Goal: Information Seeking & Learning: Learn about a topic

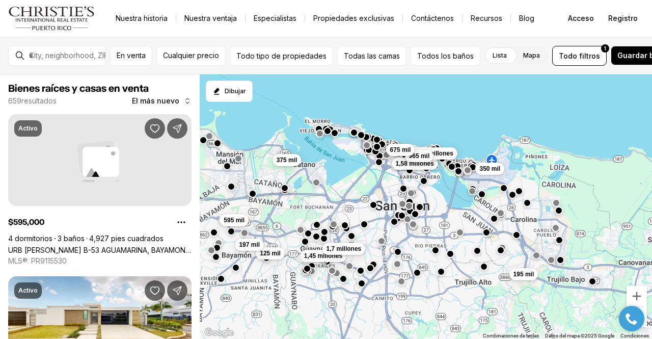
drag, startPoint x: 389, startPoint y: 203, endPoint x: 368, endPoint y: 143, distance: 63.0
click at [368, 143] on button "button" at bounding box center [367, 145] width 8 height 8
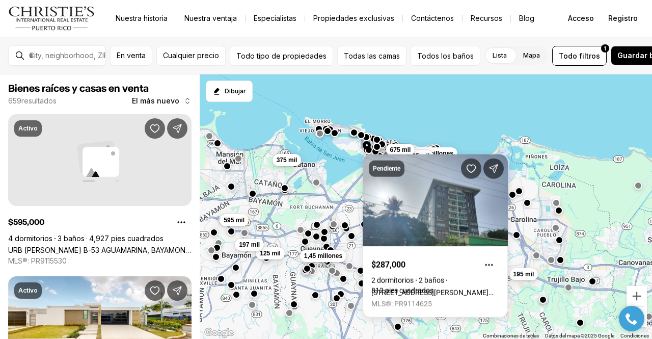
click at [336, 190] on div "1,58 millones 195 mil 1,38 millones 965 mil 350 mil 1,45 millones 125 mil 675 m…" at bounding box center [426, 206] width 453 height 265
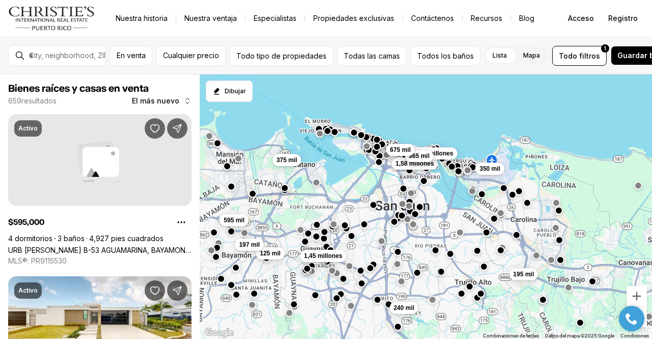
click at [332, 129] on button "button" at bounding box center [335, 132] width 8 height 8
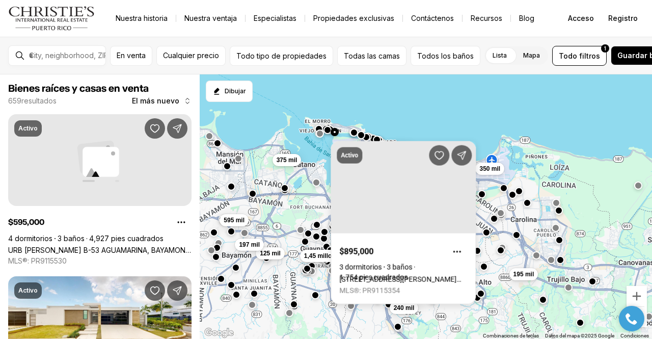
click at [326, 128] on button "button" at bounding box center [328, 130] width 8 height 8
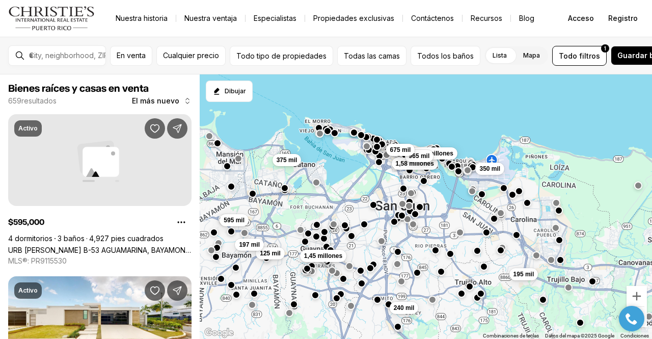
click at [320, 127] on button "button" at bounding box center [319, 128] width 8 height 8
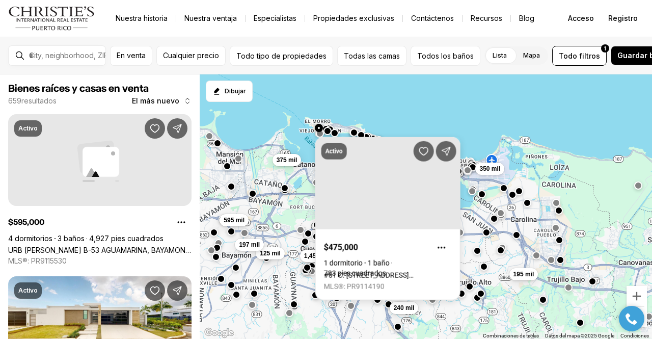
click at [307, 270] on button "button" at bounding box center [307, 268] width 8 height 8
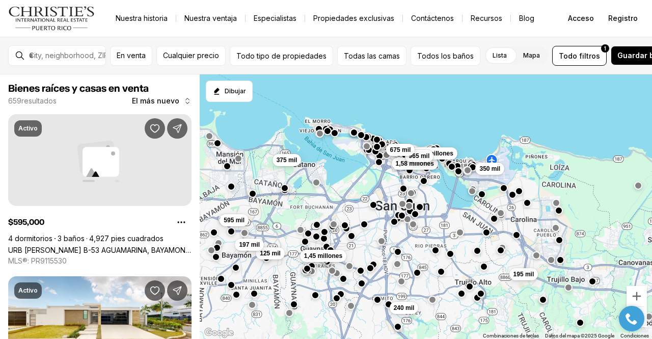
click at [361, 275] on div "1,58 millones 195 mil 1,38 millones 965 mil 350 mil 1,45 millones 125 mil 675 m…" at bounding box center [426, 206] width 453 height 265
click at [361, 273] on button "button" at bounding box center [361, 270] width 8 height 8
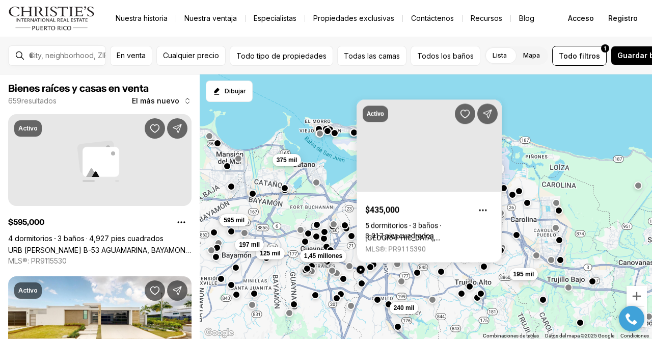
click at [369, 270] on button "button" at bounding box center [370, 267] width 8 height 8
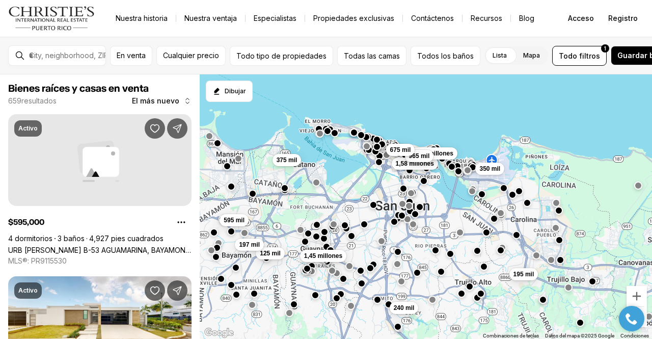
click at [364, 288] on div "1,58 millones 195 mil 1,38 millones 965 mil 350 mil 1,45 millones 125 mil 675 m…" at bounding box center [426, 206] width 453 height 265
click at [362, 287] on div at bounding box center [362, 283] width 8 height 8
click at [340, 299] on div at bounding box center [337, 298] width 8 height 8
click at [339, 298] on button "button" at bounding box center [337, 297] width 8 height 8
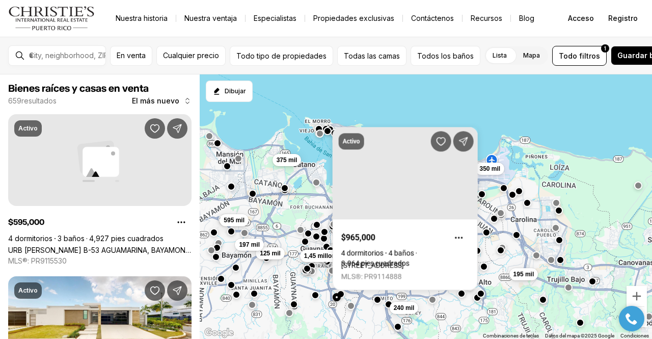
click at [339, 298] on button "button" at bounding box center [337, 297] width 8 height 8
click at [377, 299] on button "button" at bounding box center [378, 299] width 8 height 8
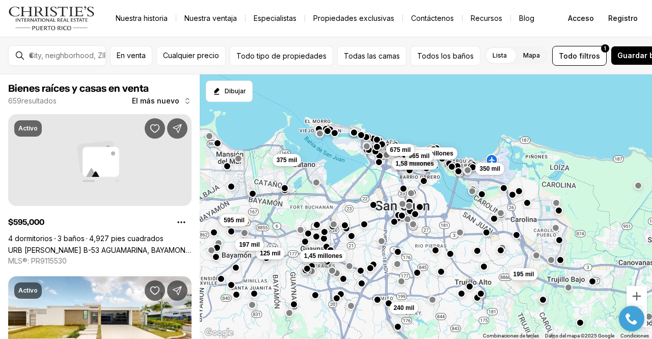
click at [389, 303] on button "button" at bounding box center [389, 303] width 8 height 8
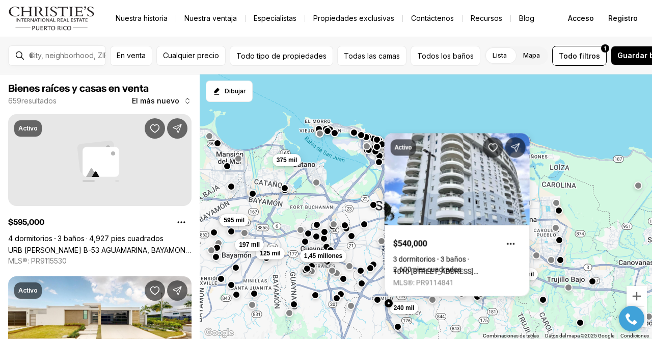
click at [477, 298] on button "button" at bounding box center [477, 297] width 8 height 8
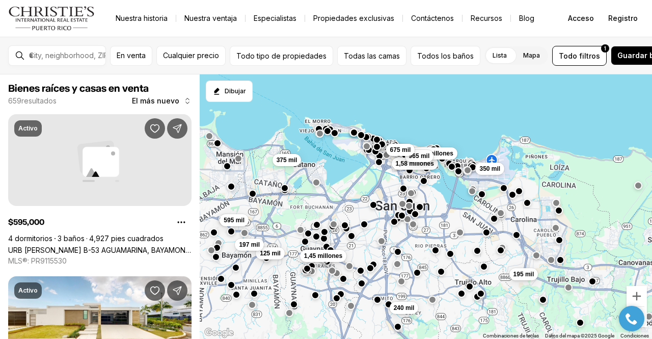
click at [477, 298] on button "button" at bounding box center [477, 297] width 8 height 8
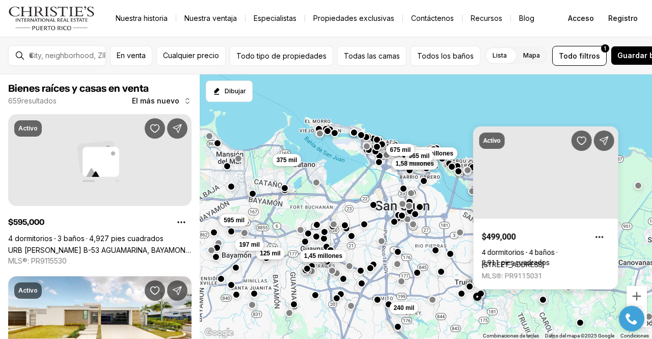
click at [463, 289] on button "button" at bounding box center [462, 293] width 8 height 8
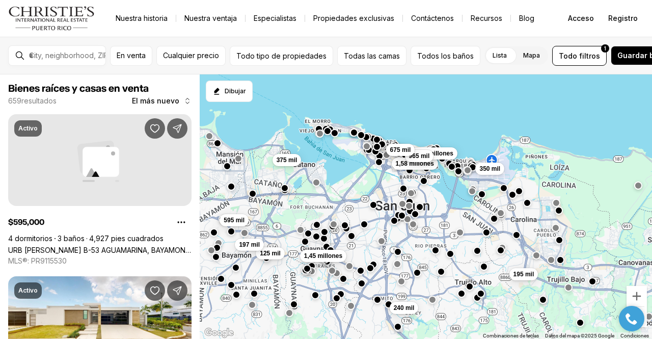
click at [396, 222] on button "button" at bounding box center [394, 221] width 8 height 8
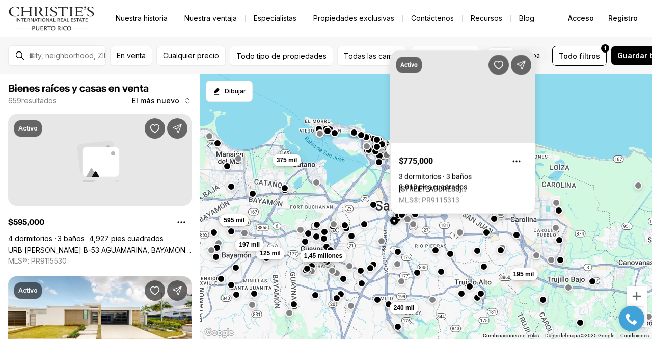
click at [401, 217] on button "button" at bounding box center [402, 214] width 8 height 8
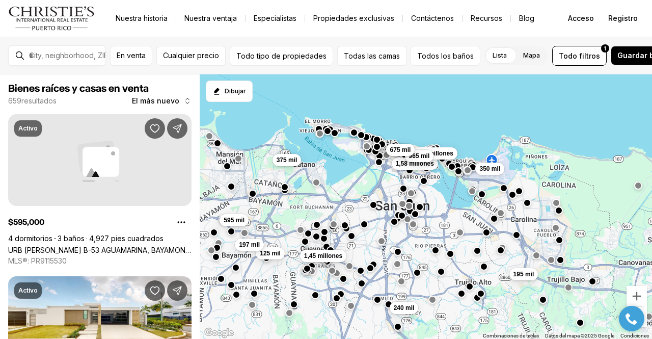
click at [286, 187] on button "button" at bounding box center [285, 187] width 8 height 8
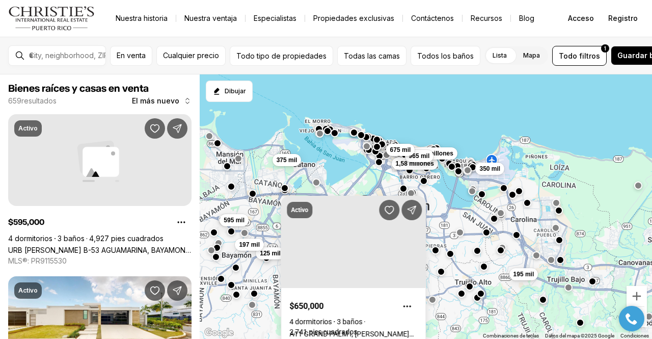
click at [250, 200] on div "1,58 millones 195 mil 1,38 millones 965 mil 350 mil 1,45 millones 125 mil 675 m…" at bounding box center [426, 206] width 453 height 265
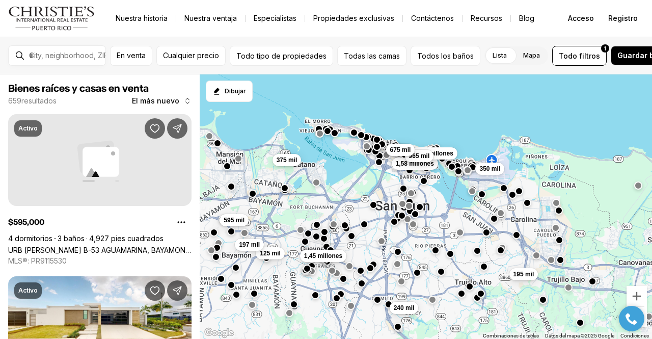
click at [252, 199] on div "1,58 millones 195 mil 1,38 millones 965 mil 350 mil 1,45 millones 125 mil 675 m…" at bounding box center [426, 206] width 453 height 265
click at [252, 197] on div at bounding box center [253, 194] width 8 height 8
click at [252, 193] on button "button" at bounding box center [253, 193] width 8 height 8
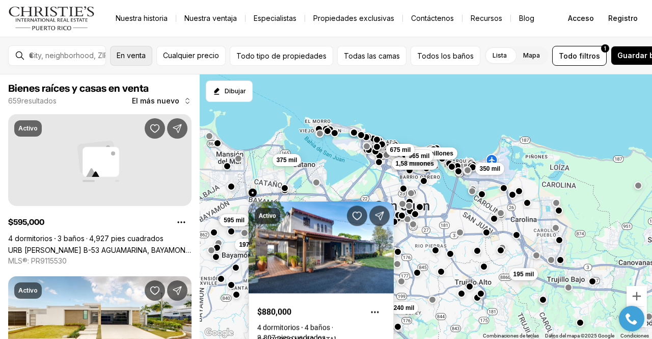
click at [146, 57] on font "En venta" at bounding box center [131, 55] width 29 height 9
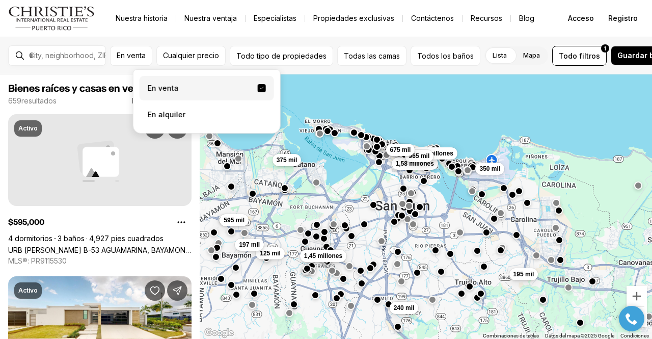
click at [172, 93] on label "En venta" at bounding box center [207, 88] width 135 height 24
click at [258, 92] on button "En venta" at bounding box center [262, 88] width 8 height 8
click at [219, 59] on font "Cualquier precio" at bounding box center [191, 55] width 56 height 9
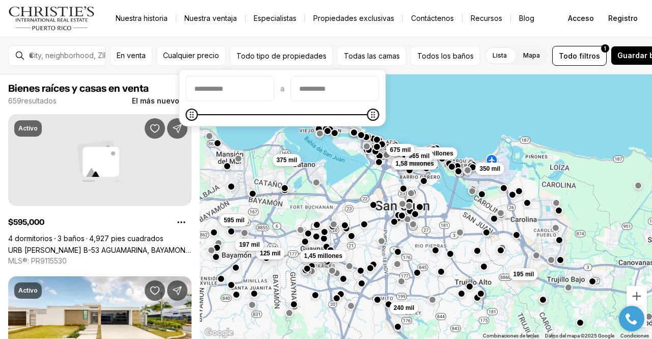
click at [209, 92] on input "precioMín" at bounding box center [230, 88] width 88 height 24
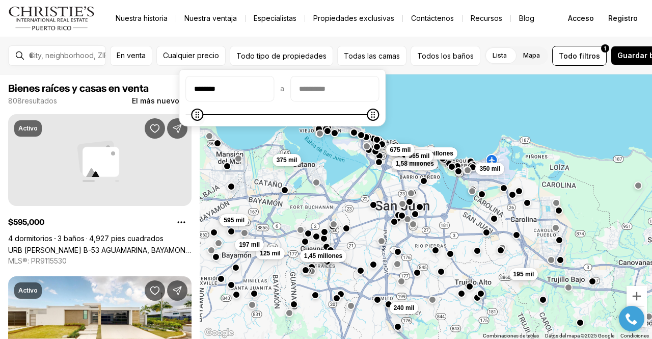
type input "*******"
click at [188, 119] on icon "Mínimo" at bounding box center [192, 115] width 8 height 8
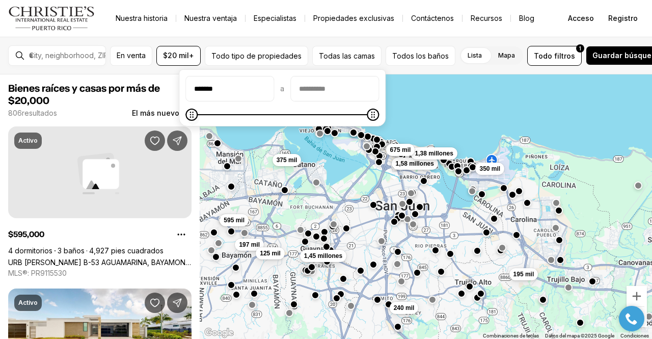
type input "*******"
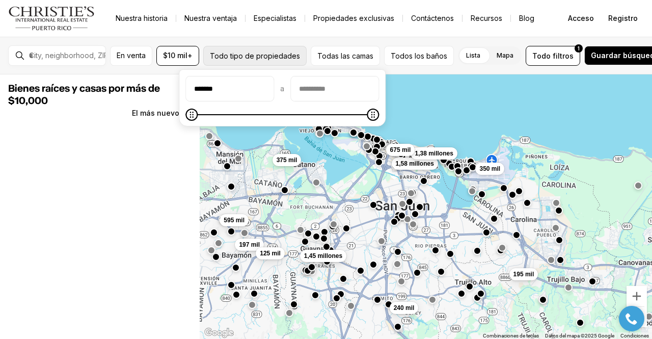
click at [263, 55] on font "Todo tipo de propiedades" at bounding box center [255, 55] width 90 height 9
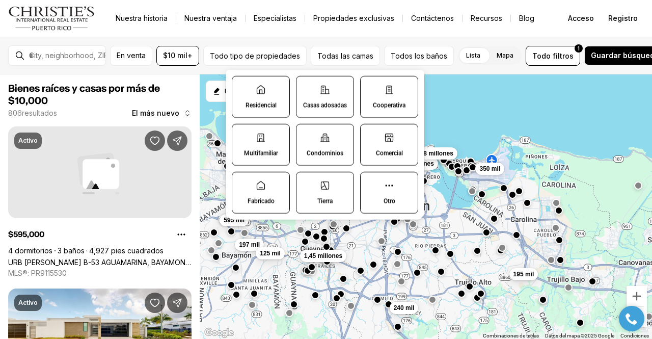
click at [259, 105] on font "Residencial" at bounding box center [261, 104] width 31 height 7
click at [243, 87] on button "Residencial" at bounding box center [237, 81] width 10 height 10
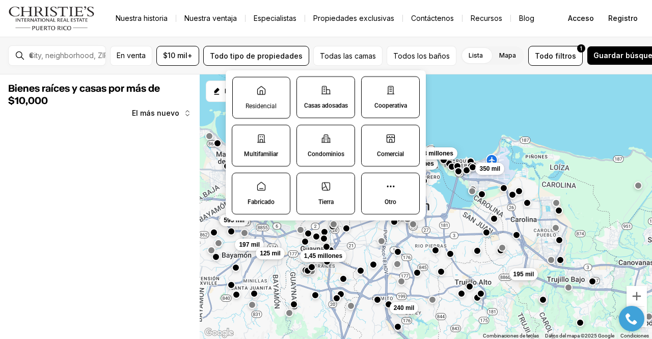
click at [276, 94] on label "Residencial" at bounding box center [261, 97] width 58 height 42
click at [243, 87] on button "Residencial" at bounding box center [238, 82] width 10 height 10
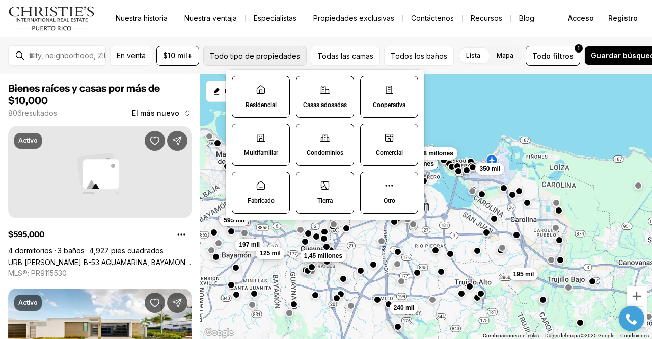
click at [300, 51] on font "Todo tipo de propiedades" at bounding box center [255, 55] width 90 height 9
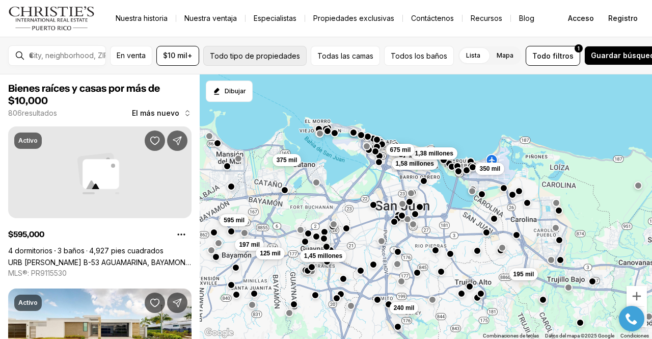
click at [300, 51] on font "Todo tipo de propiedades" at bounding box center [255, 55] width 90 height 9
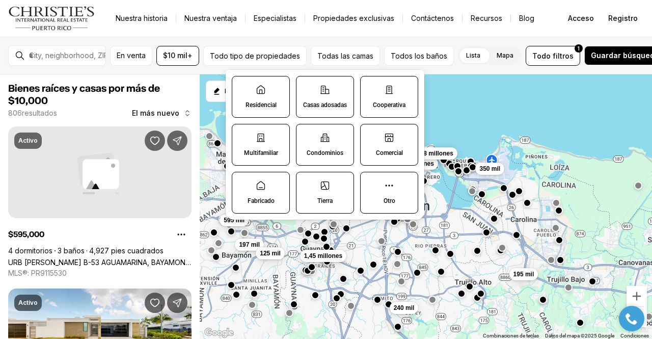
click at [260, 97] on label "Residencial" at bounding box center [261, 97] width 58 height 42
click at [243, 87] on button "Residencial" at bounding box center [237, 81] width 10 height 10
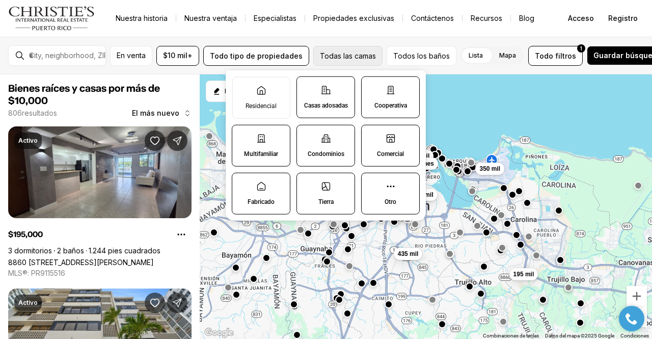
click at [376, 51] on font "Todas las camas" at bounding box center [348, 55] width 56 height 9
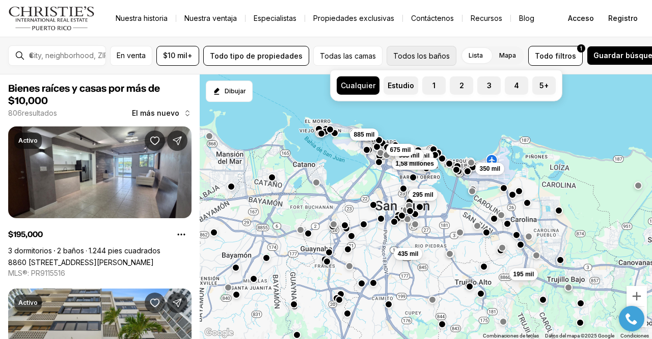
click at [419, 60] on font "Todos los baños" at bounding box center [421, 55] width 57 height 11
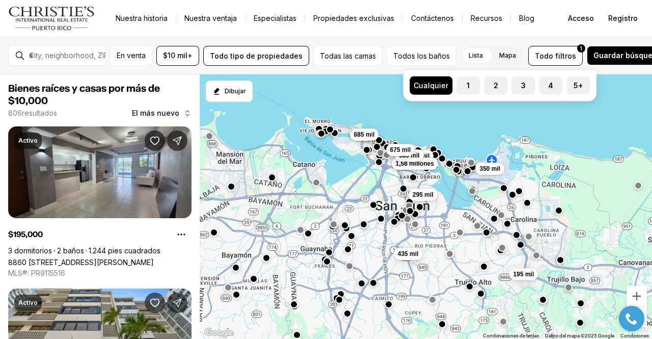
click at [483, 56] on font "Lista" at bounding box center [476, 55] width 14 height 8
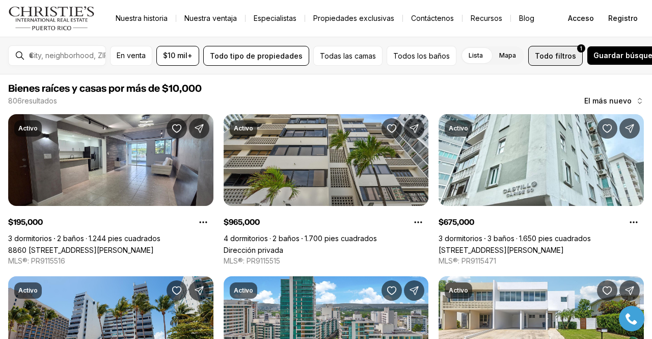
click at [569, 54] on font "filtros" at bounding box center [566, 55] width 21 height 9
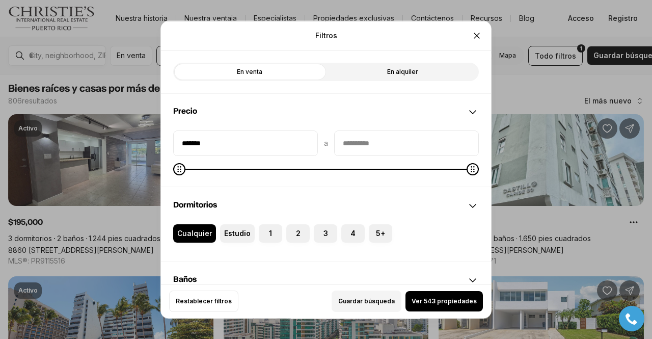
click at [470, 276] on icon at bounding box center [473, 280] width 12 height 12
click at [430, 303] on font "Ver 543 propiedades" at bounding box center [444, 301] width 65 height 8
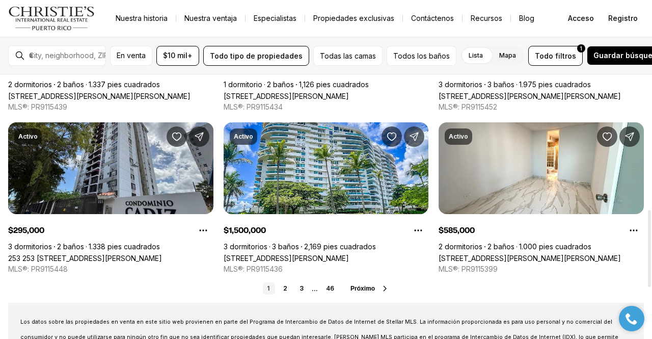
scroll to position [486, 0]
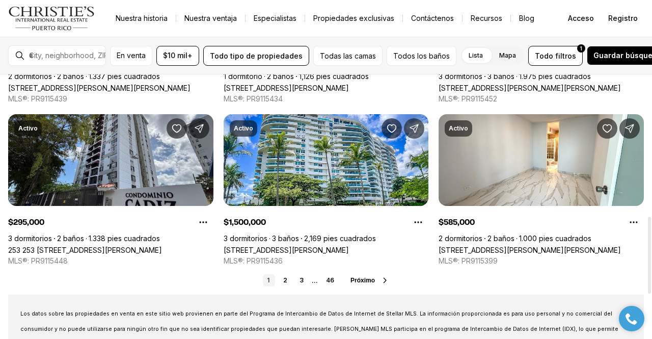
drag, startPoint x: 652, startPoint y: 92, endPoint x: 652, endPoint y: 234, distance: 141.7
click at [651, 234] on div at bounding box center [649, 255] width 3 height 77
click at [376, 282] on button "Próximo" at bounding box center [370, 280] width 39 height 8
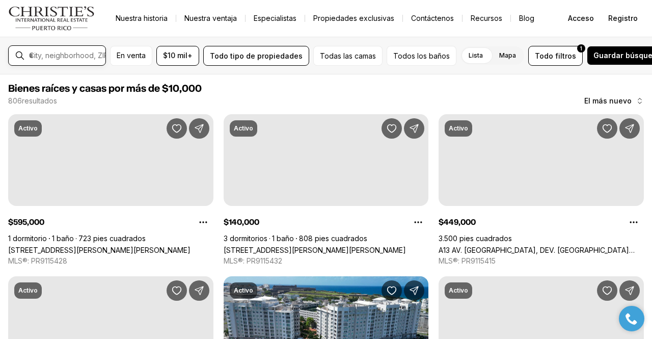
click at [90, 57] on input "text" at bounding box center [65, 55] width 72 height 9
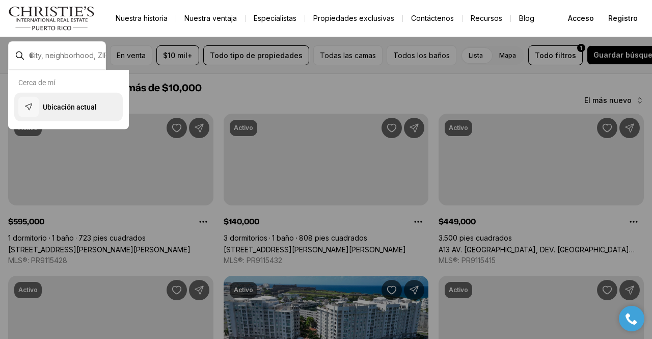
click at [67, 111] on font "Ubicación actual" at bounding box center [70, 107] width 54 height 8
click at [64, 110] on font "Ubicación actual" at bounding box center [70, 107] width 54 height 8
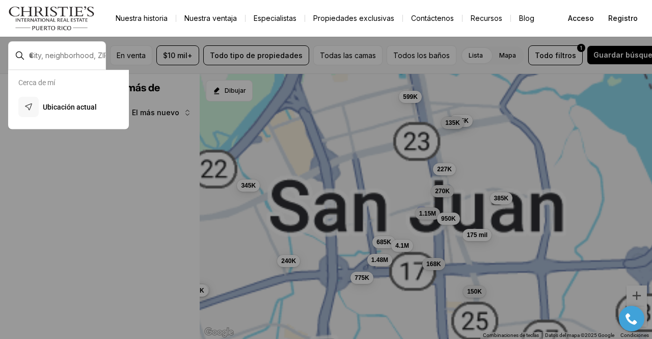
type input "**********"
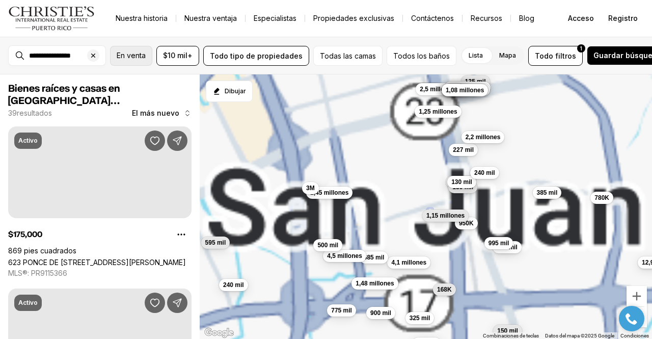
click at [146, 56] on font "En venta" at bounding box center [131, 55] width 29 height 9
click at [155, 33] on nav "Ir a: Página de inicio Nuestra historia Nuestra ventaja Especialistas Propiedad…" at bounding box center [326, 18] width 652 height 37
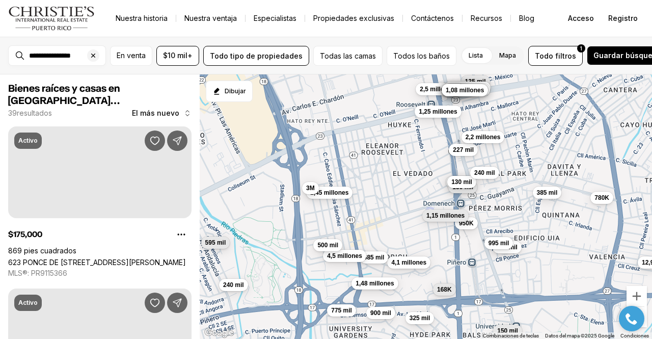
click at [474, 49] on div "En venta $10 mil+ Todo tipo de propiedades Todas las camas Todos los baños List…" at bounding box center [389, 56] width 559 height 20
click at [483, 54] on font "Lista" at bounding box center [476, 55] width 14 height 8
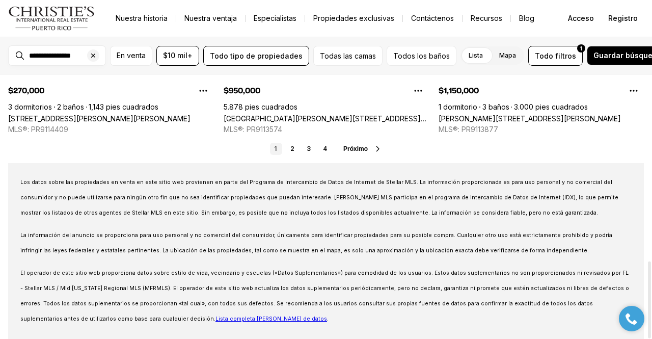
scroll to position [639, 0]
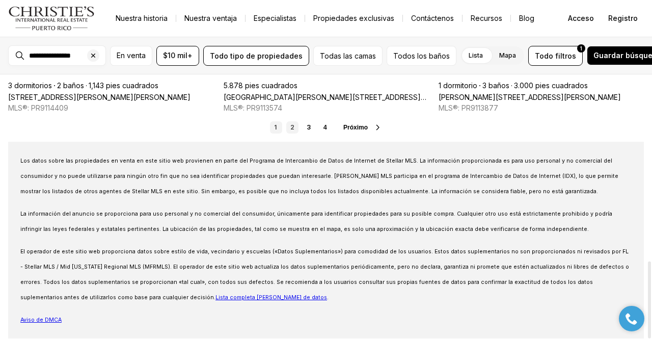
click at [294, 129] on font "2" at bounding box center [293, 127] width 4 height 8
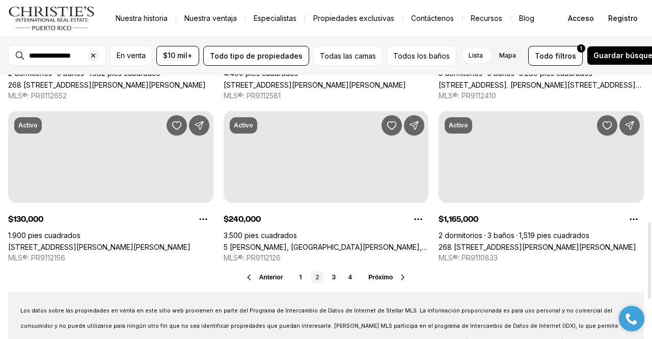
scroll to position [510, 0]
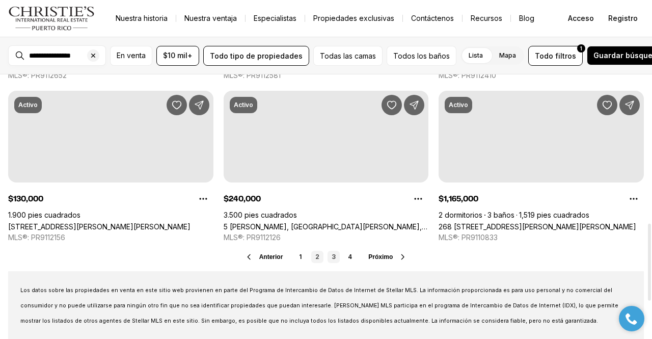
click at [334, 253] on font "3" at bounding box center [334, 257] width 4 height 8
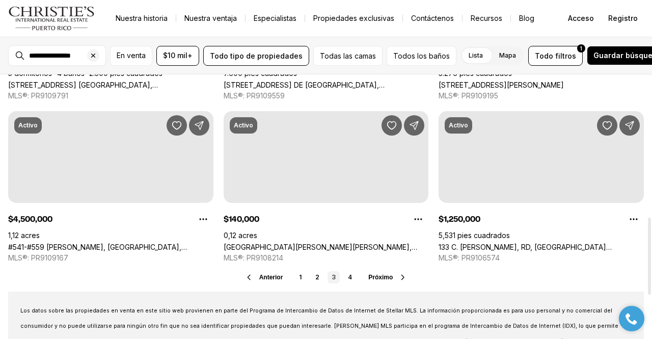
scroll to position [510, 0]
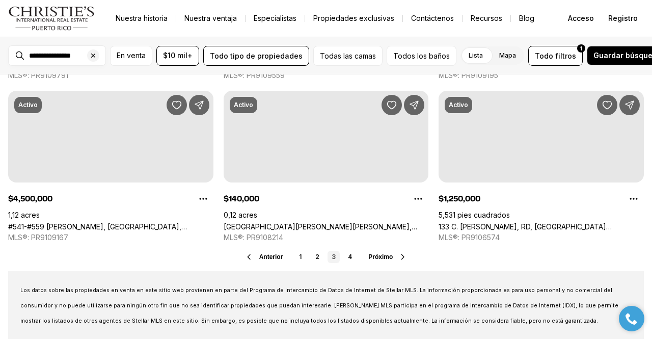
click at [156, 20] on font "Nuestra historia" at bounding box center [142, 18] width 52 height 9
